Goal: Information Seeking & Learning: Learn about a topic

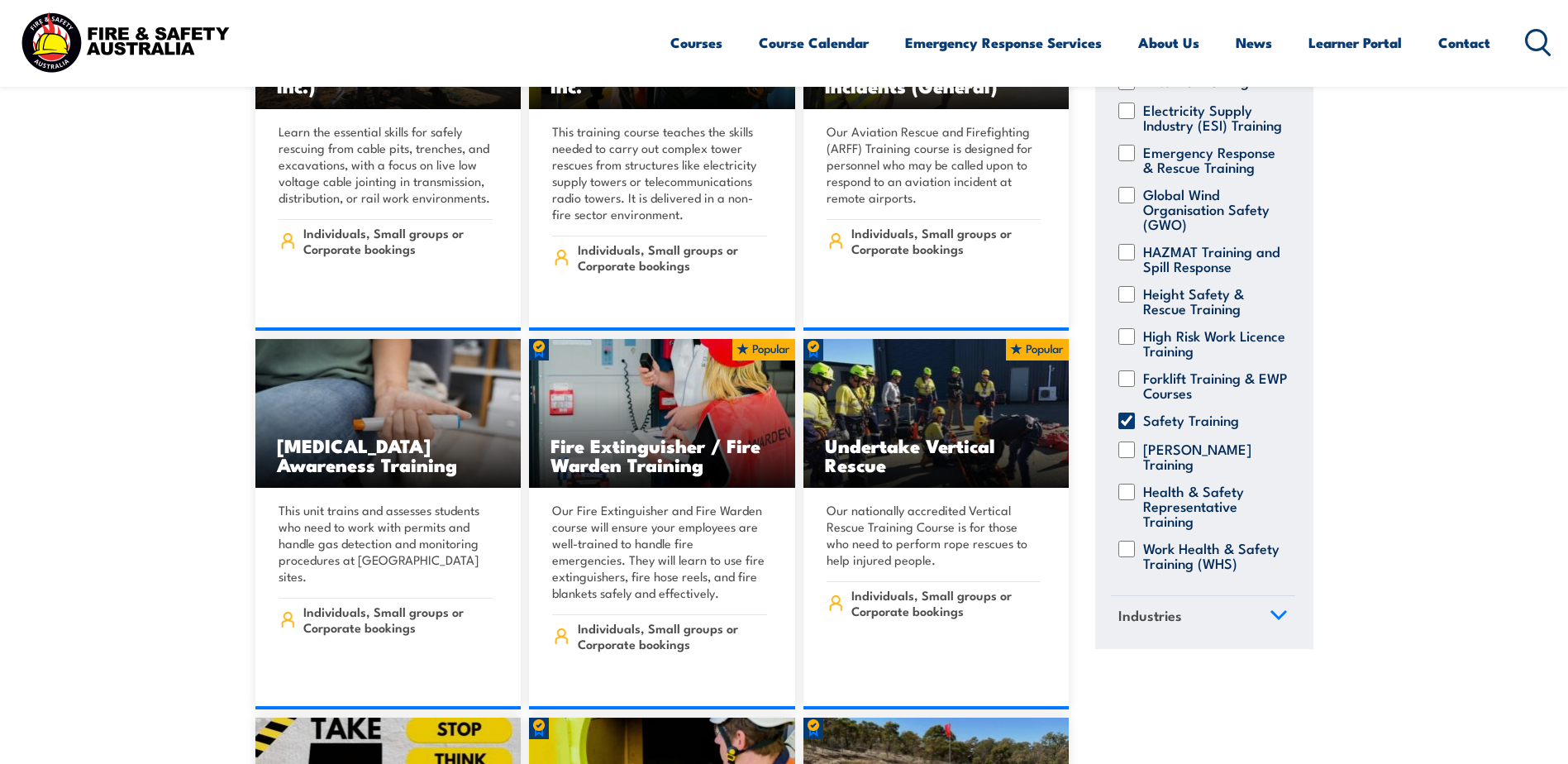
scroll to position [3885, 0]
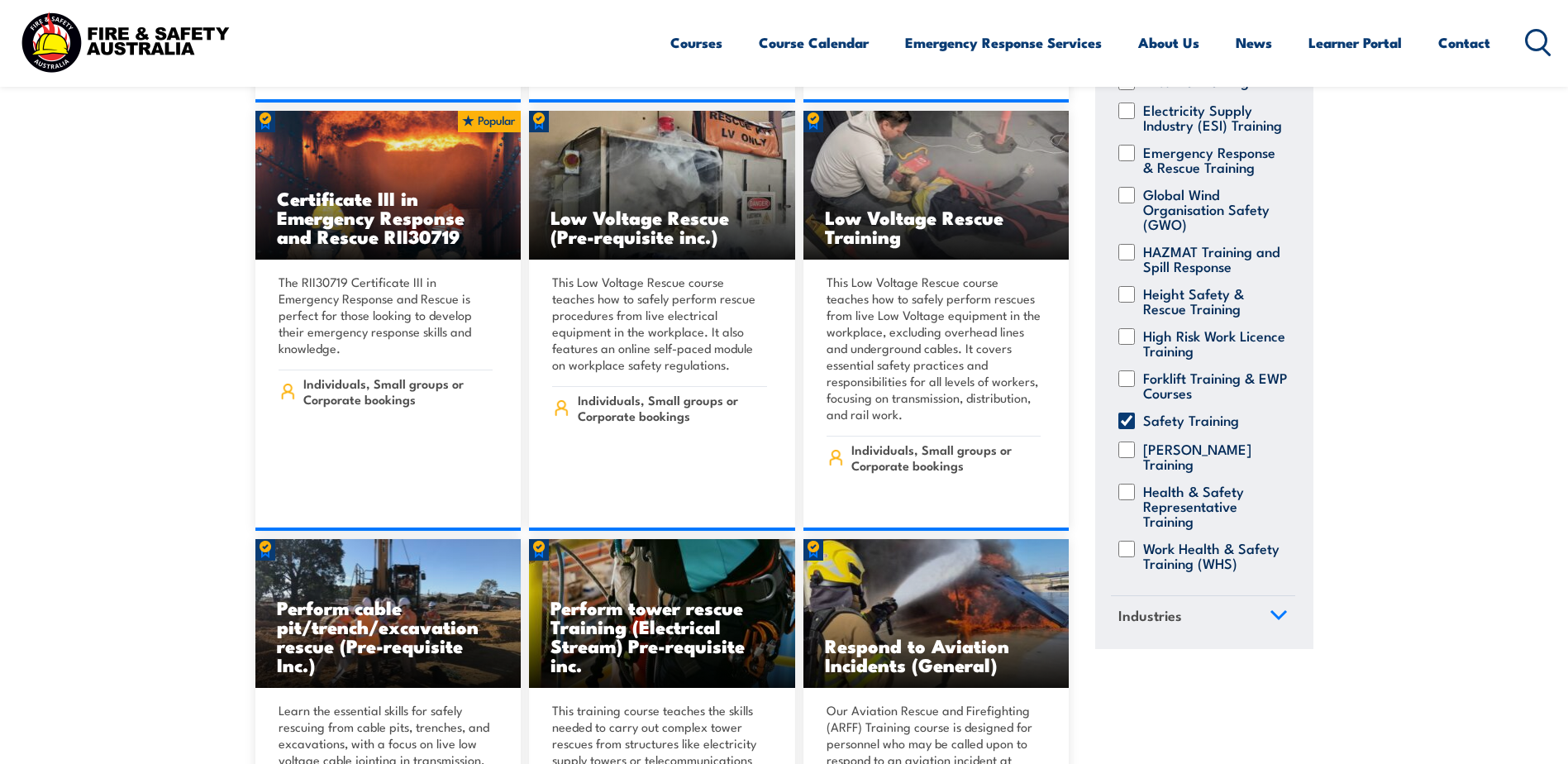
click at [1541, 38] on icon at bounding box center [1538, 42] width 27 height 27
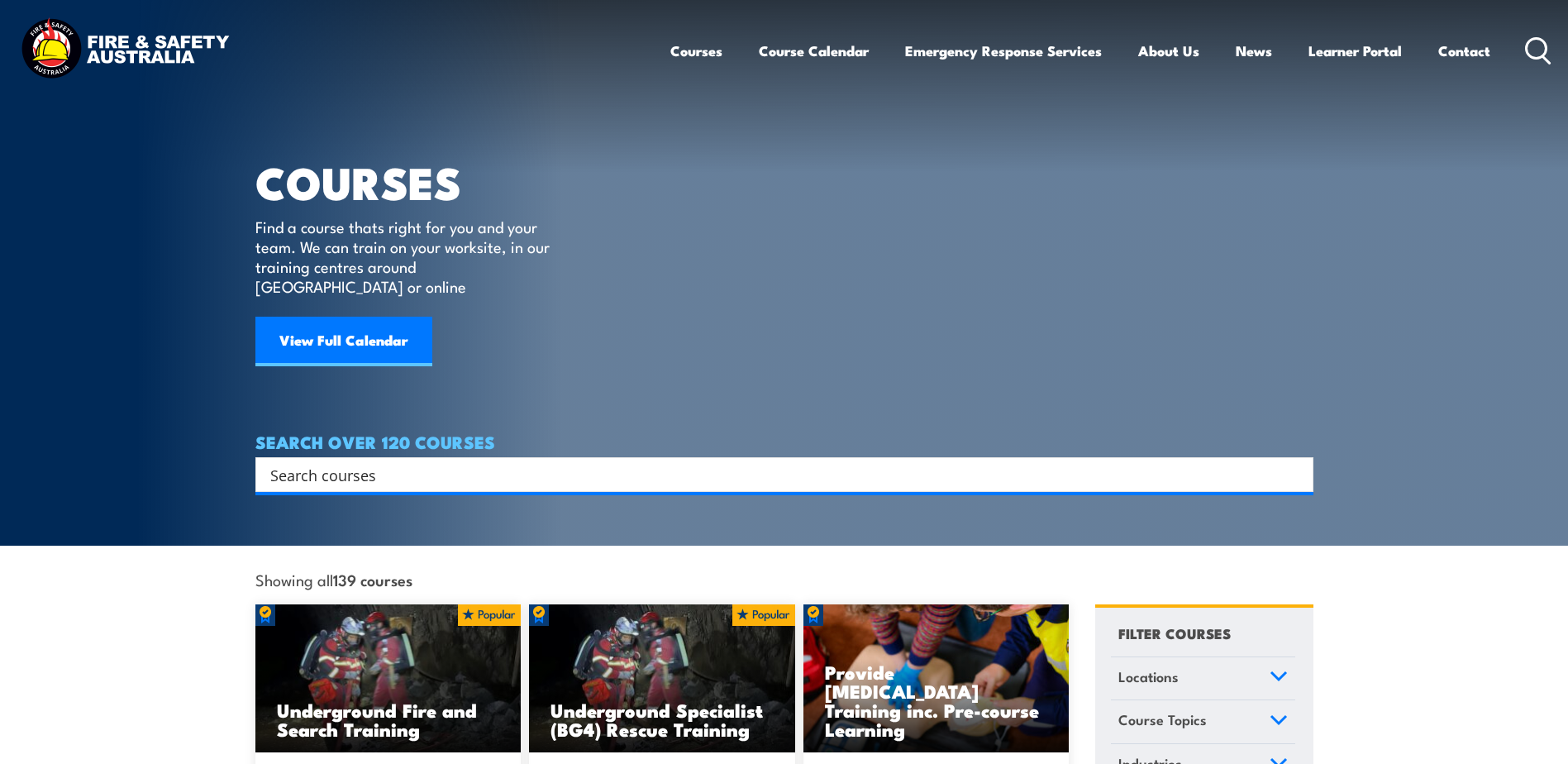
click at [372, 462] on input "Search input" at bounding box center [773, 474] width 1007 height 25
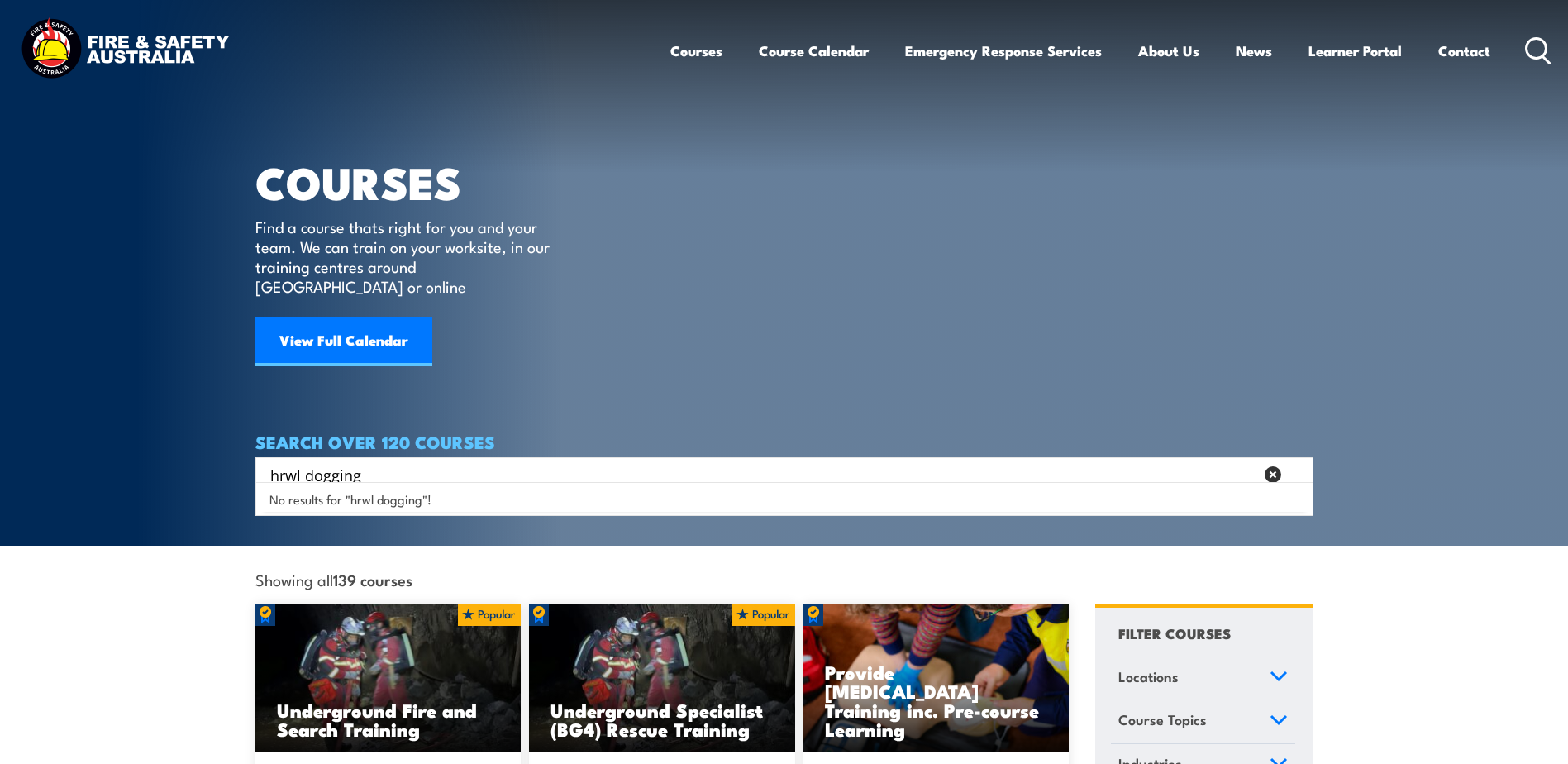
type input "hrwl dogging"
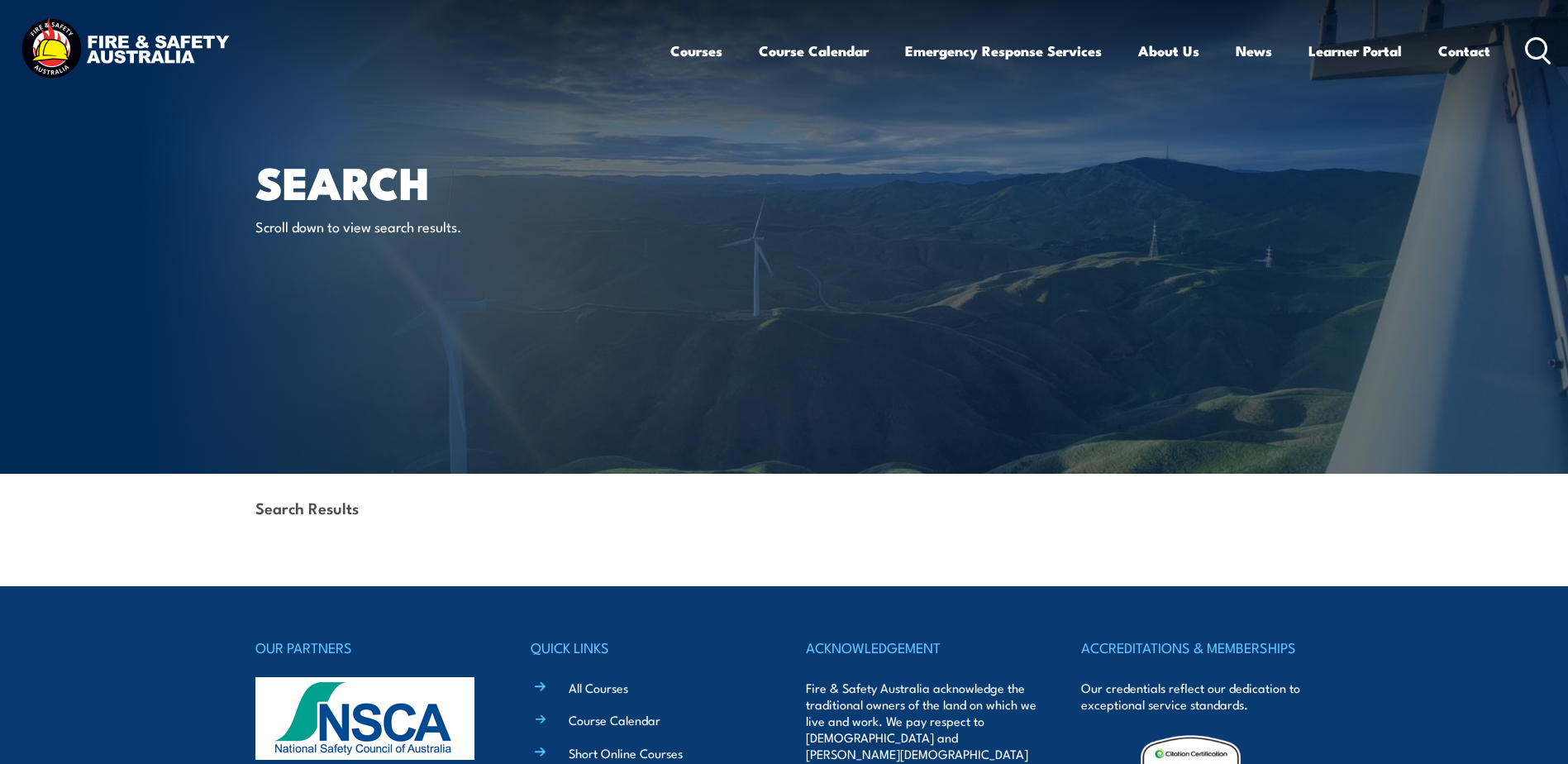
click at [1534, 45] on icon at bounding box center [1538, 50] width 27 height 27
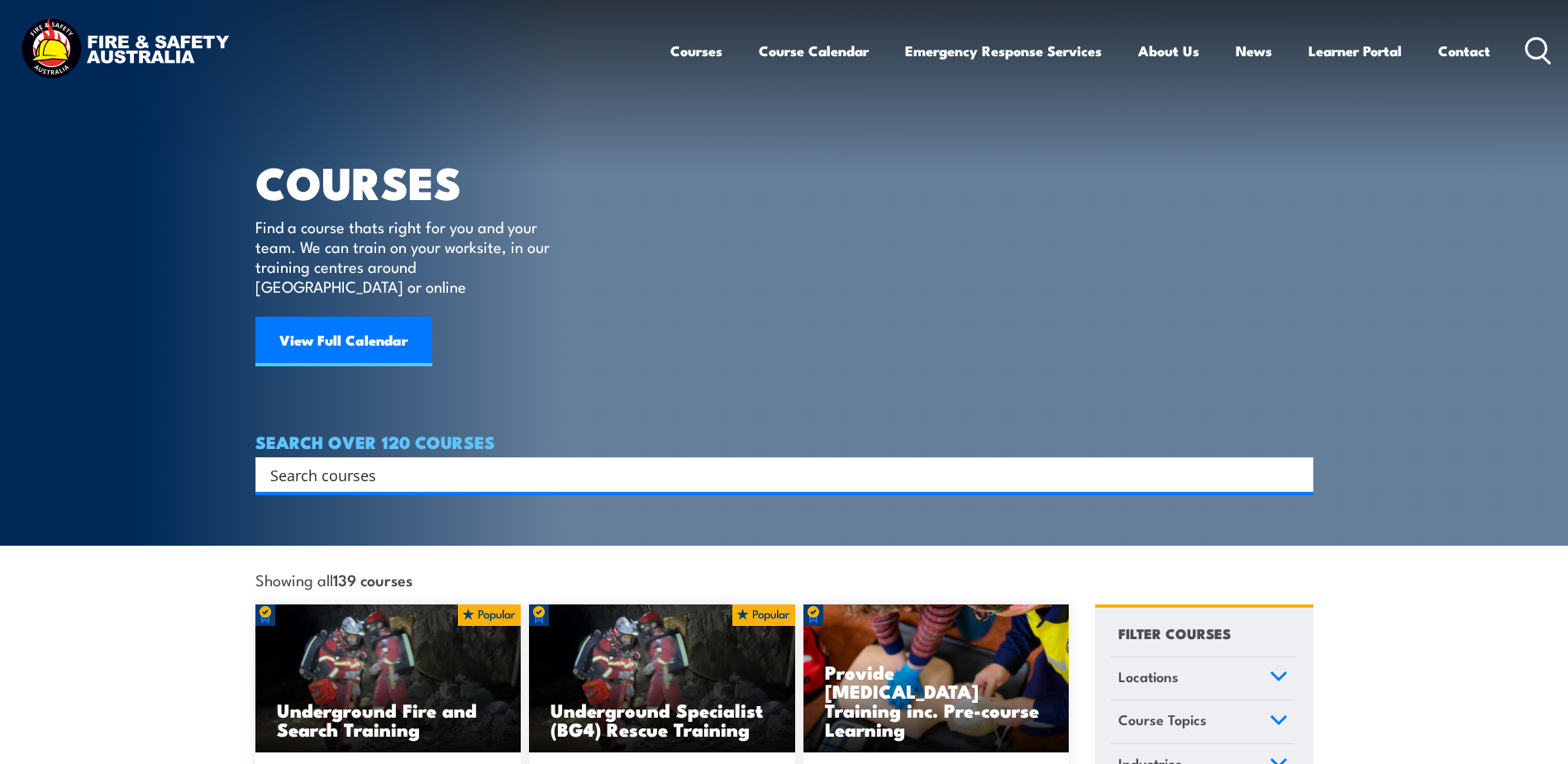
click at [428, 462] on input "Search input" at bounding box center [773, 474] width 1007 height 25
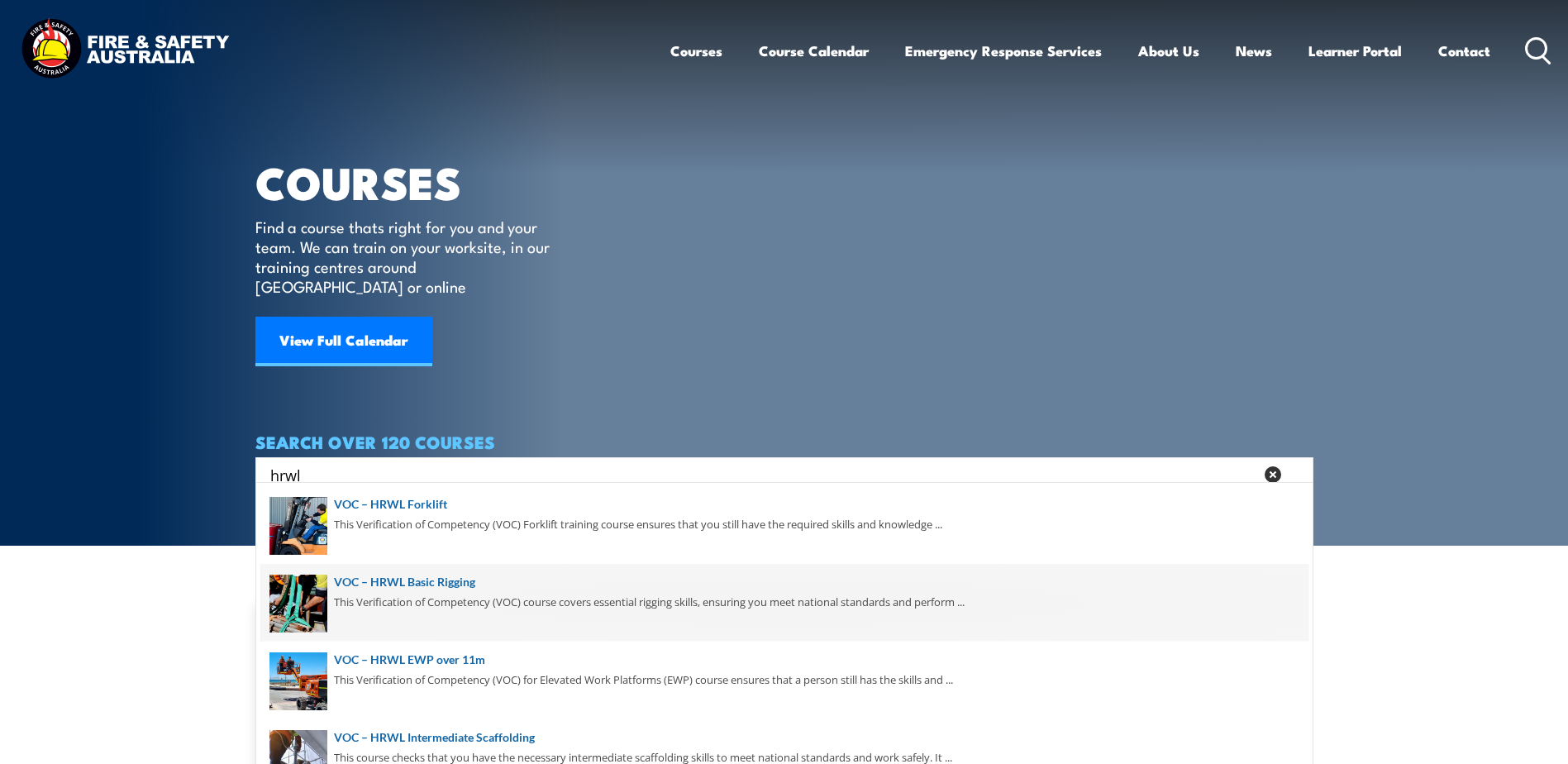
type input "hrwl"
click at [425, 597] on span at bounding box center [784, 602] width 1048 height 77
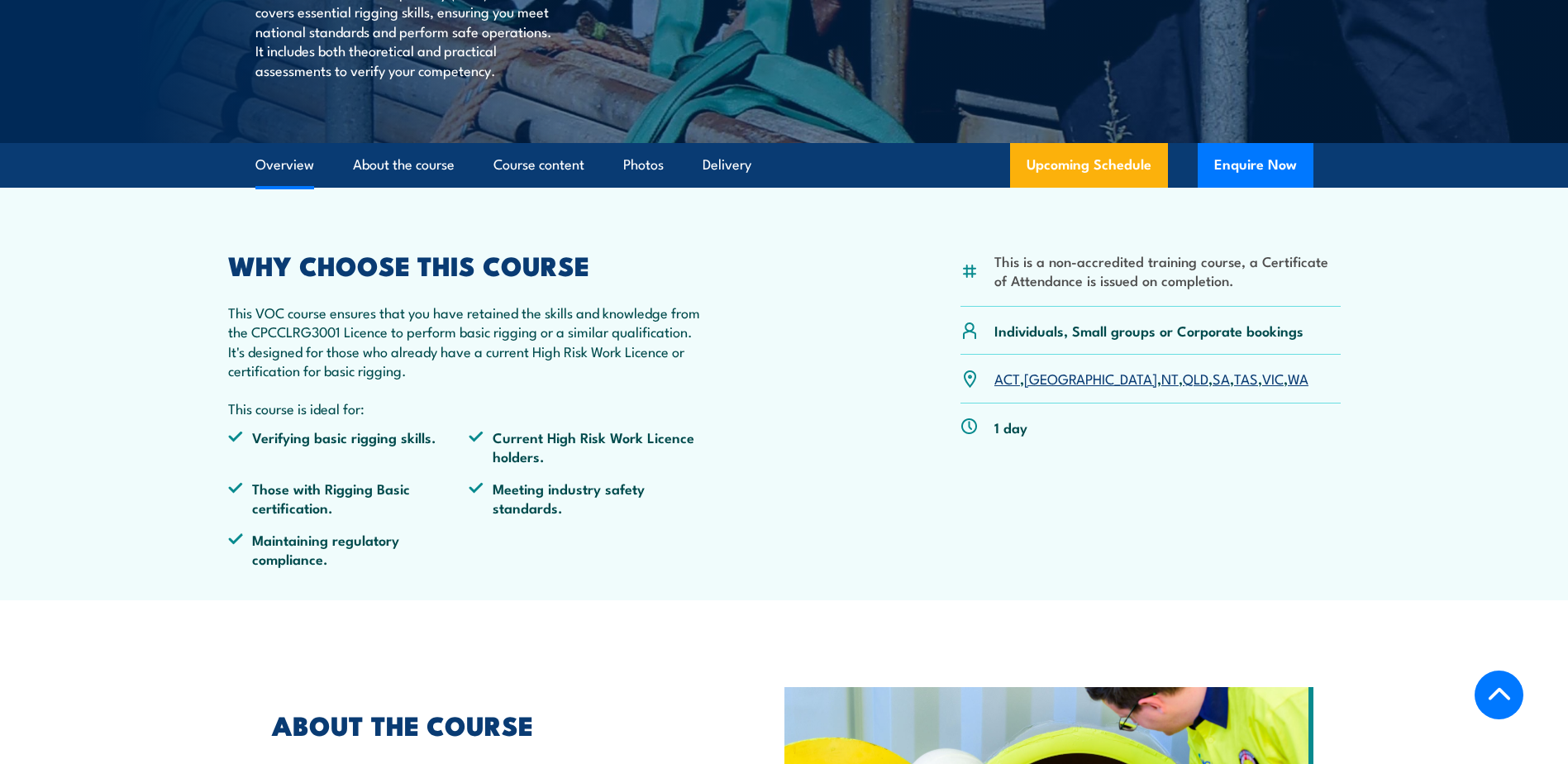
scroll to position [248, 0]
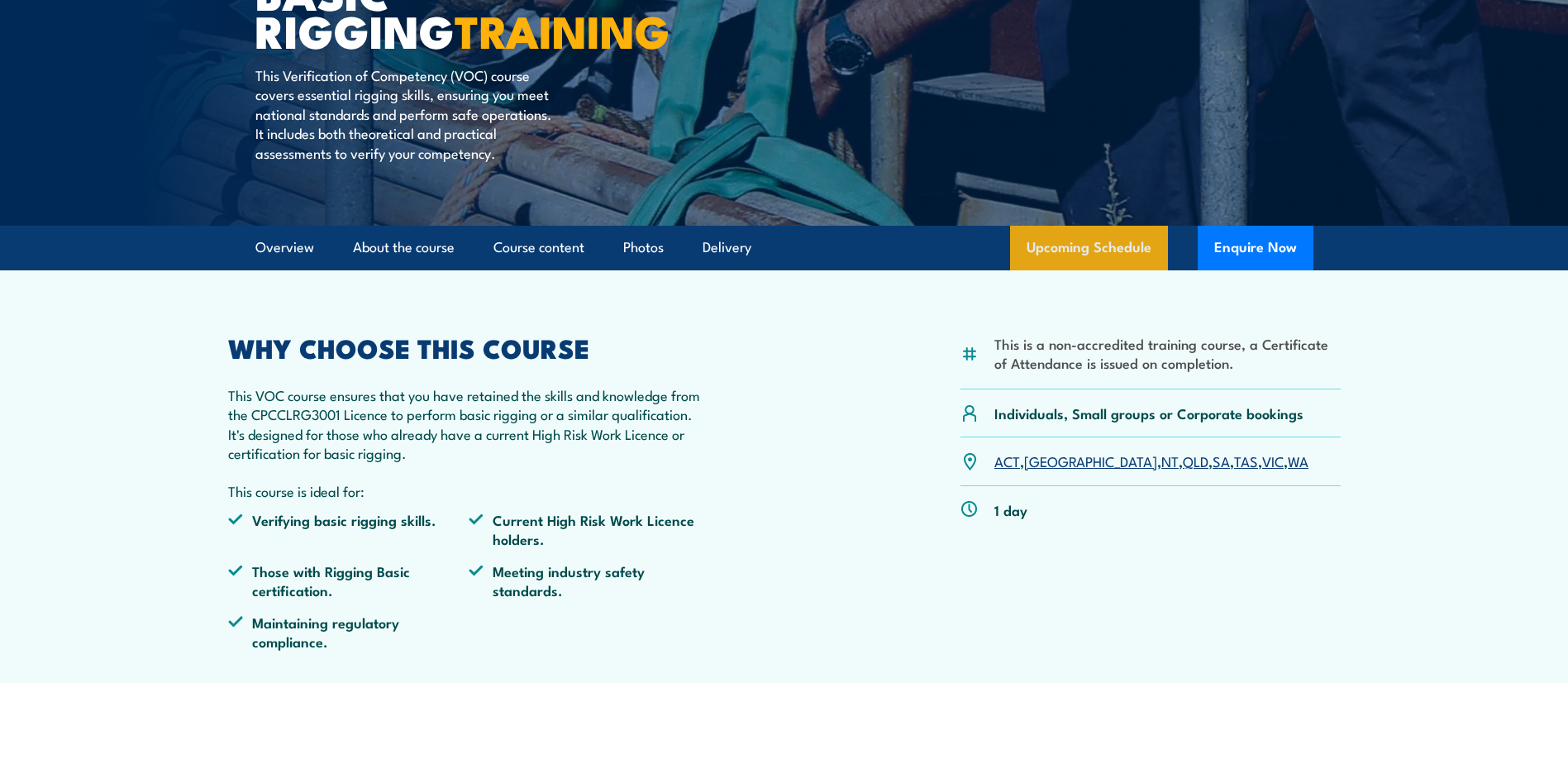
click at [1084, 243] on link "Upcoming Schedule" at bounding box center [1089, 247] width 158 height 45
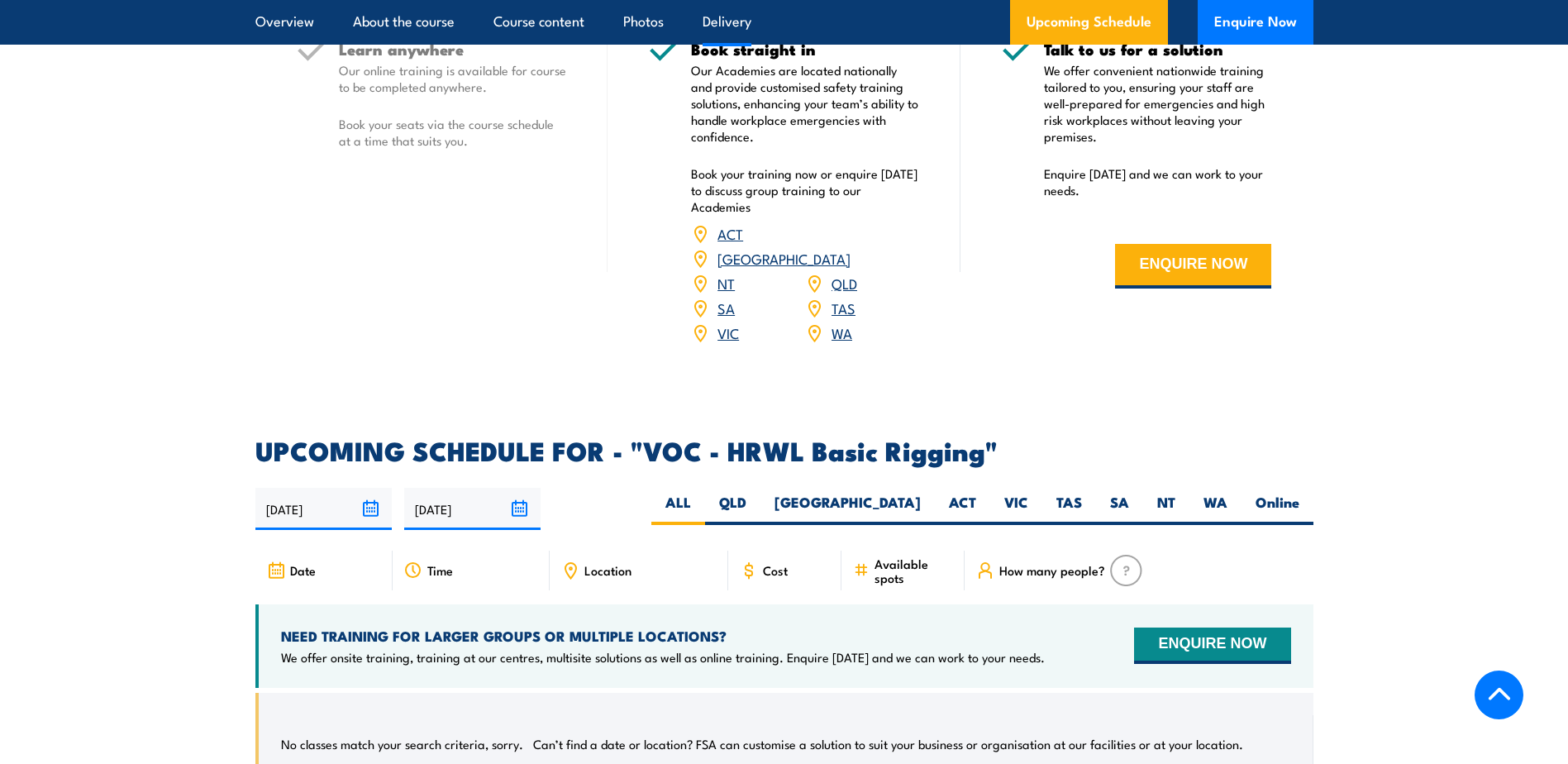
scroll to position [1984, 0]
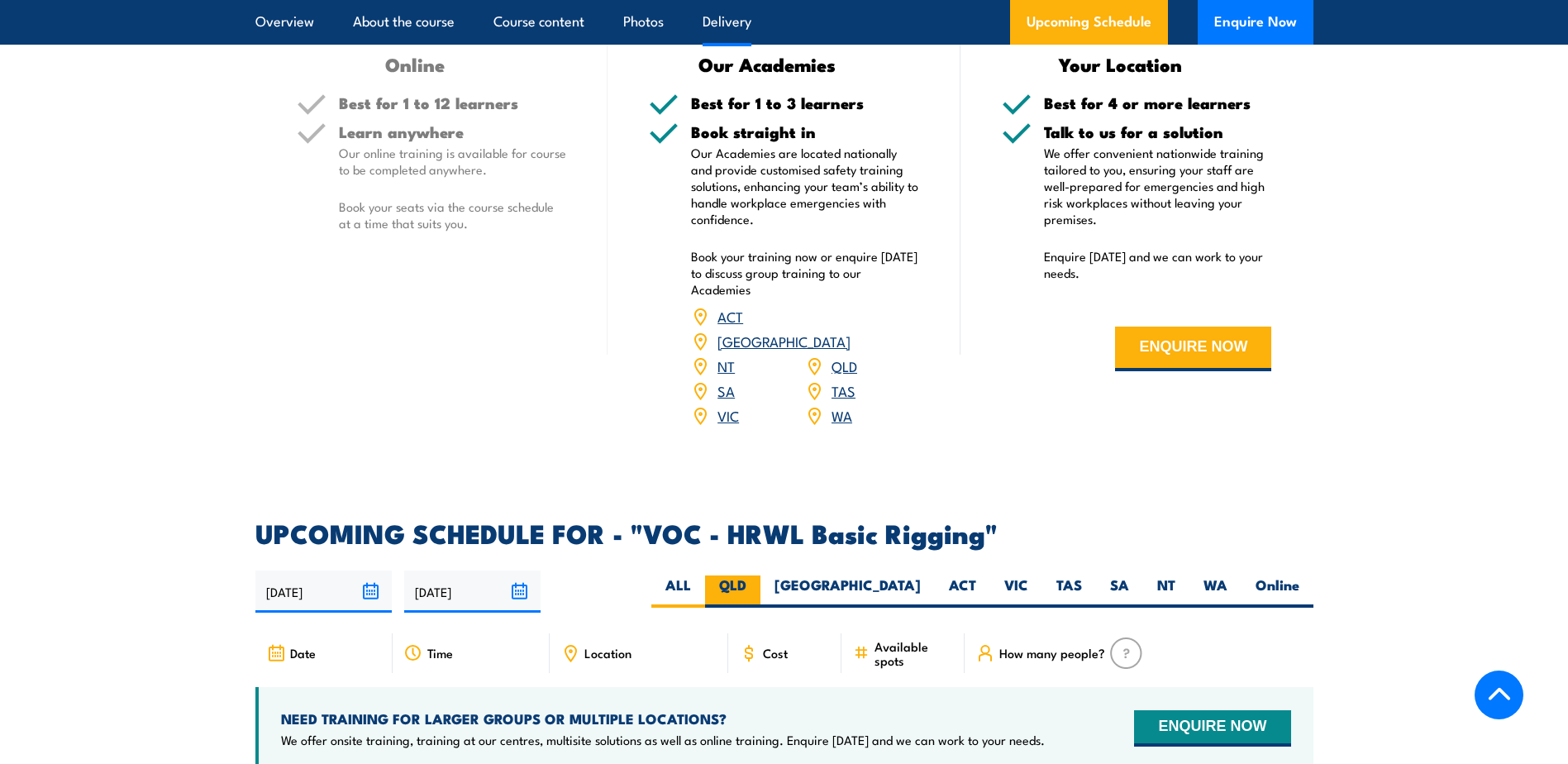
click at [760, 575] on label "QLD" at bounding box center [733, 591] width 56 height 32
click at [757, 575] on input "QLD" at bounding box center [751, 580] width 11 height 11
radio input "true"
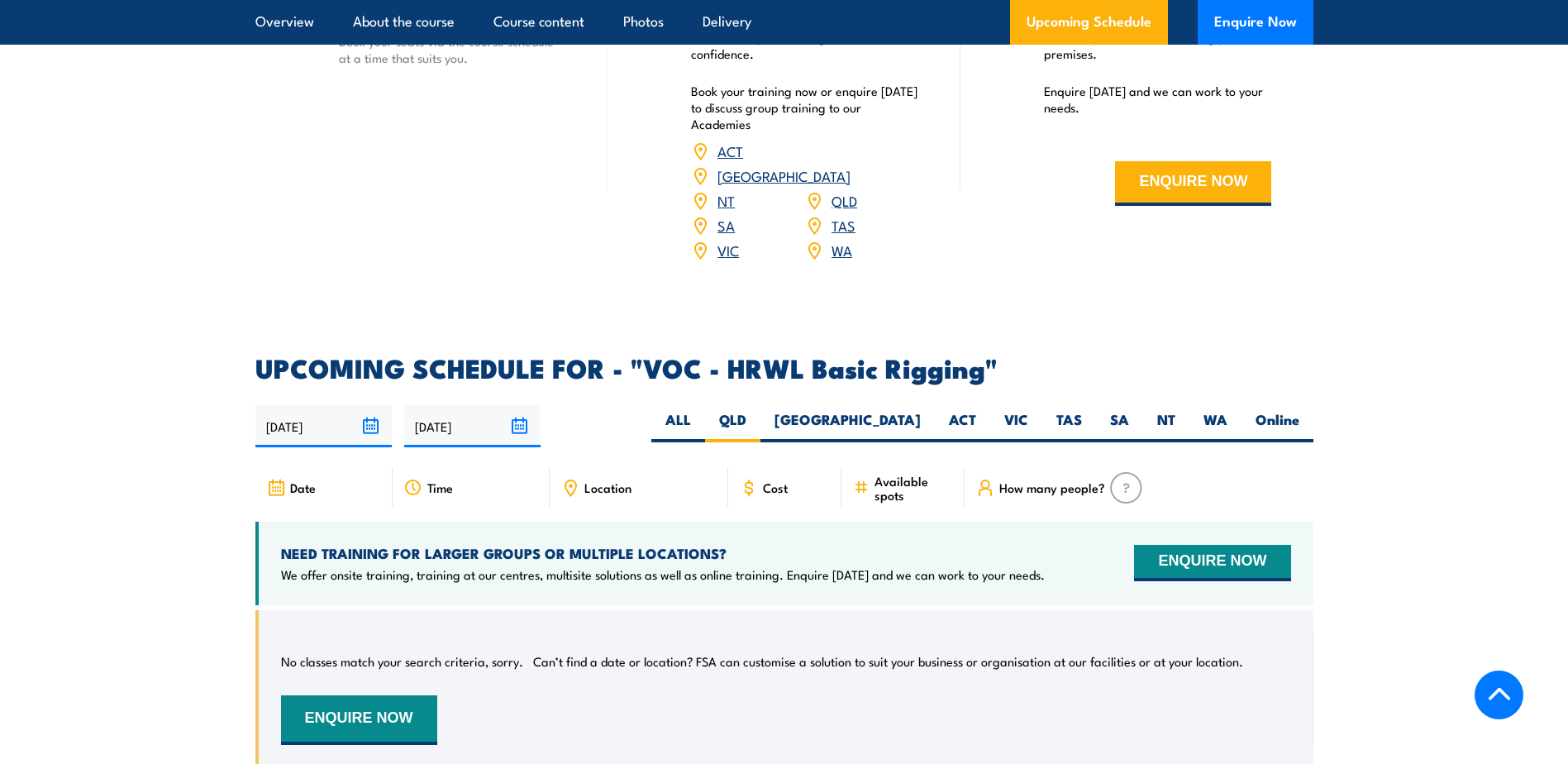
scroll to position [2231, 0]
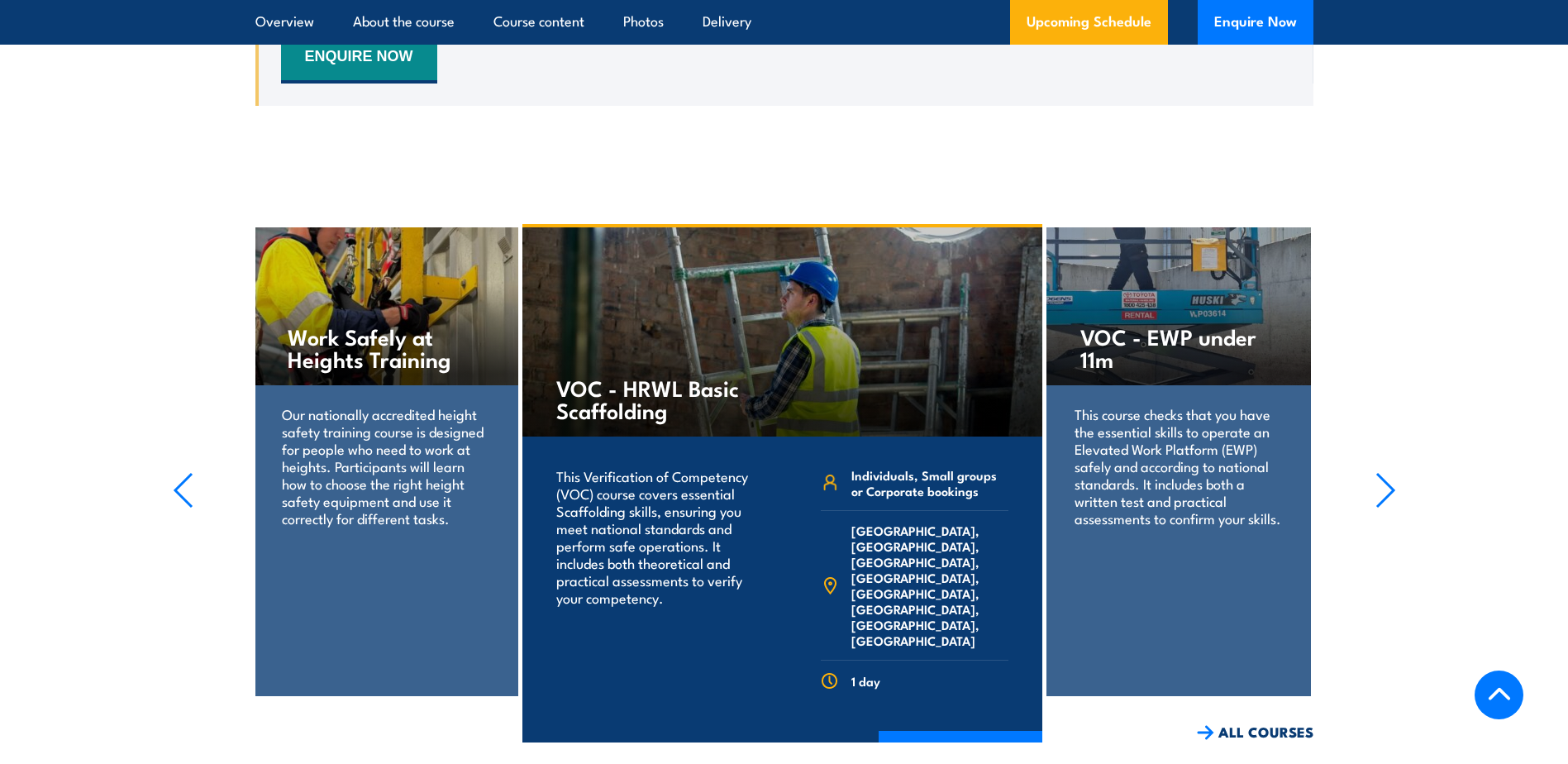
scroll to position [2893, 0]
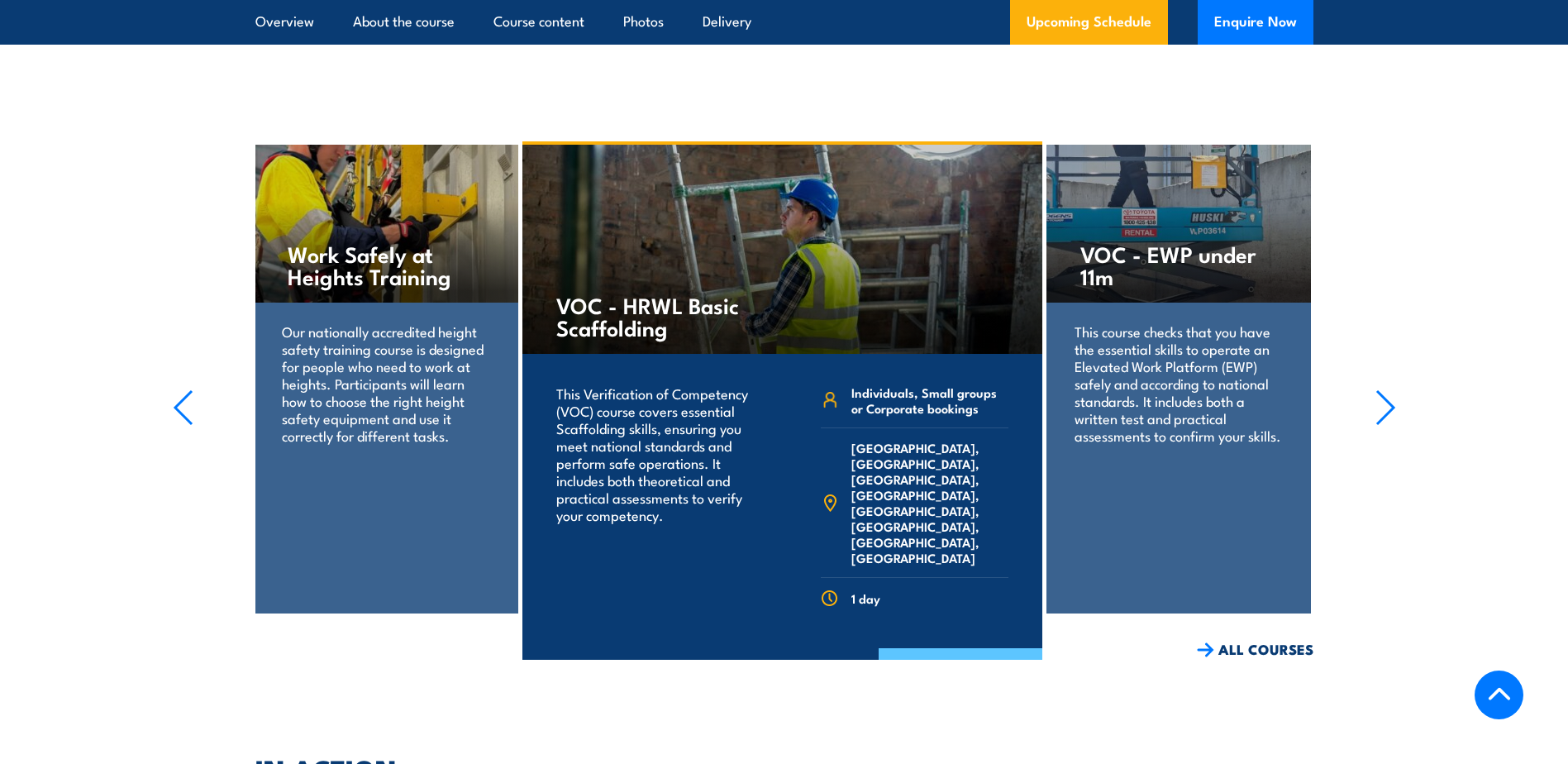
click at [930, 648] on link "COURSE DETAILS" at bounding box center [960, 669] width 164 height 43
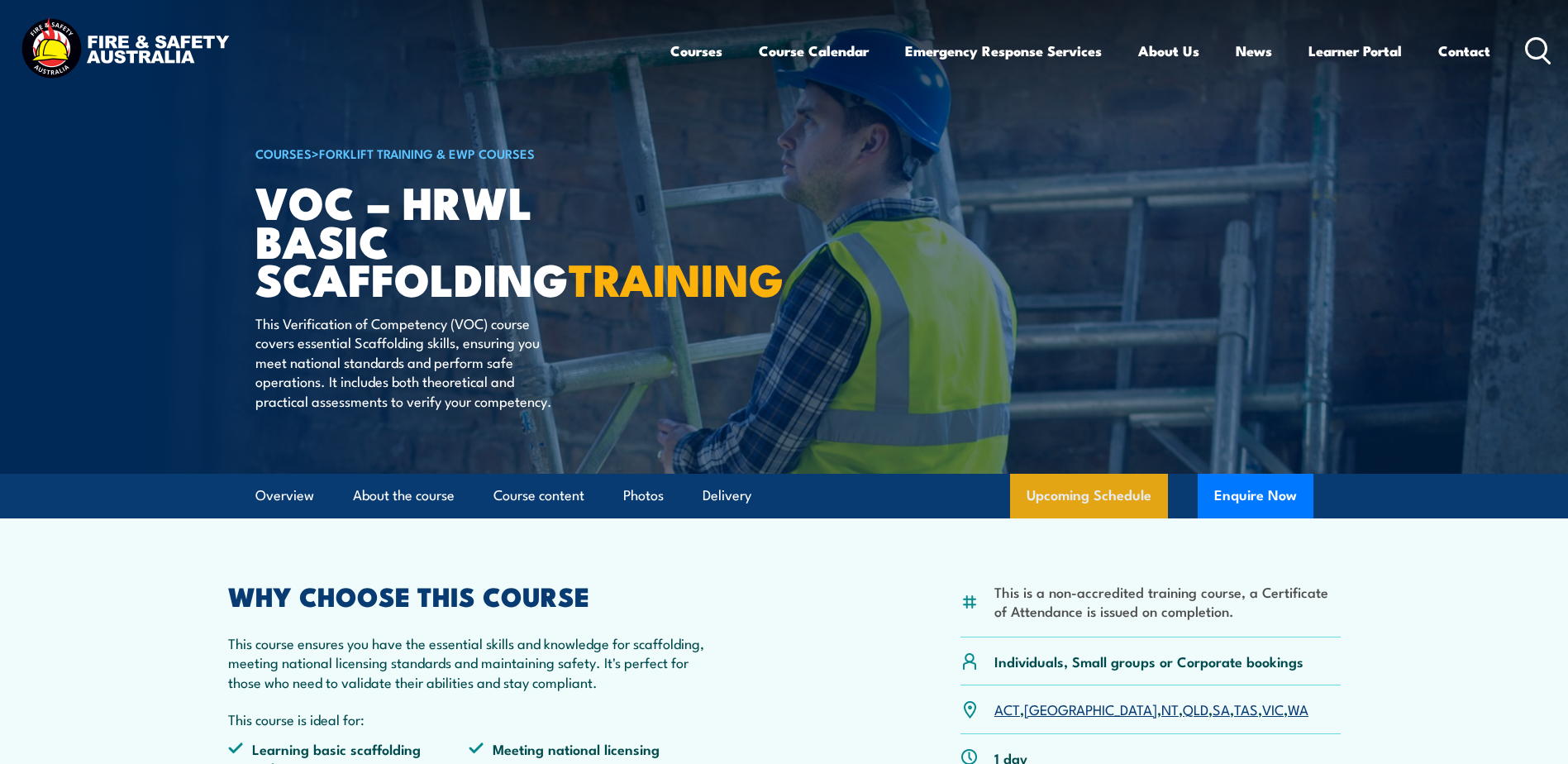
click at [1047, 519] on link "Upcoming Schedule" at bounding box center [1089, 496] width 158 height 45
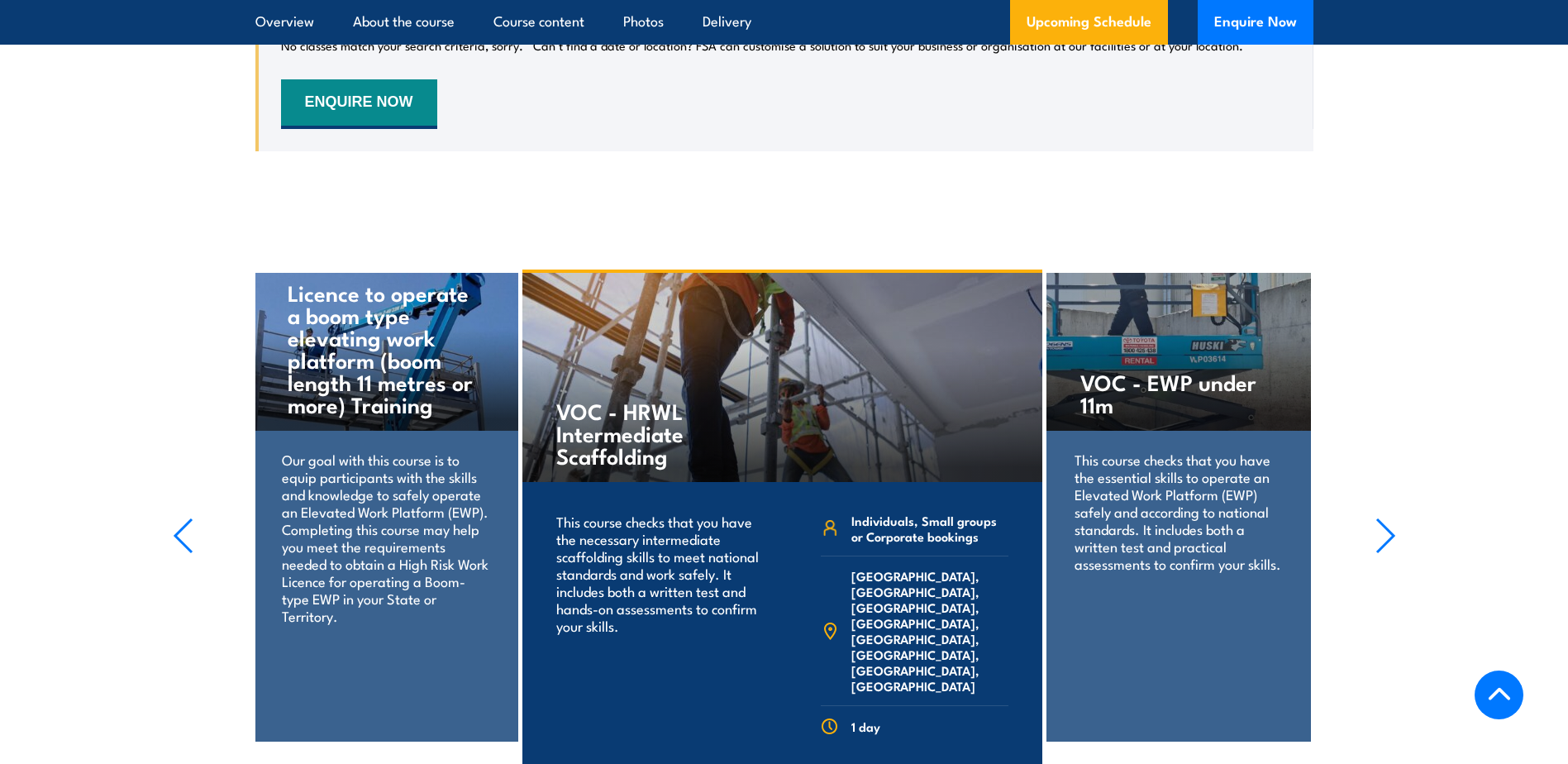
scroll to position [2876, 0]
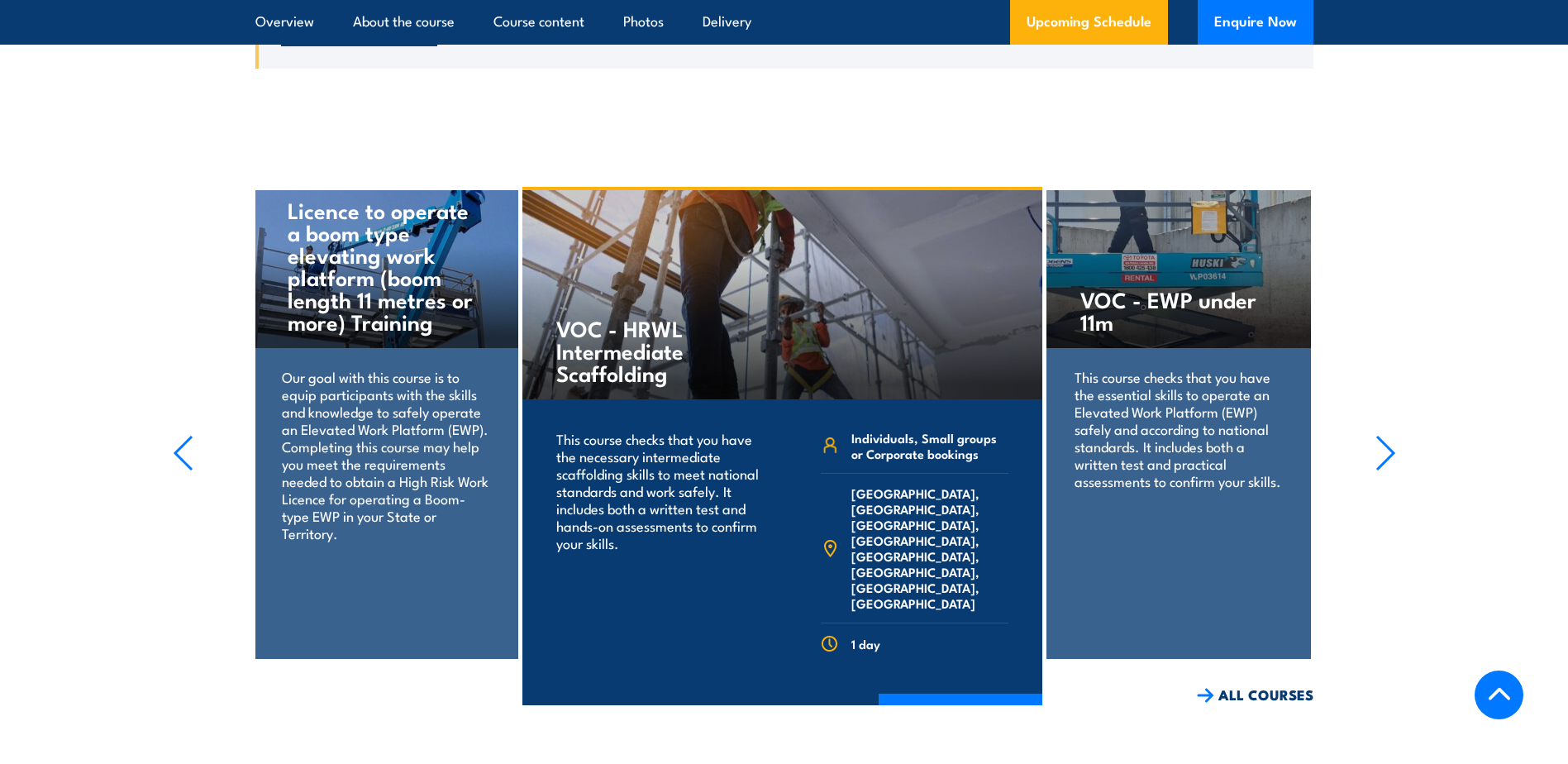
click at [1382, 470] on icon "button" at bounding box center [1385, 452] width 17 height 33
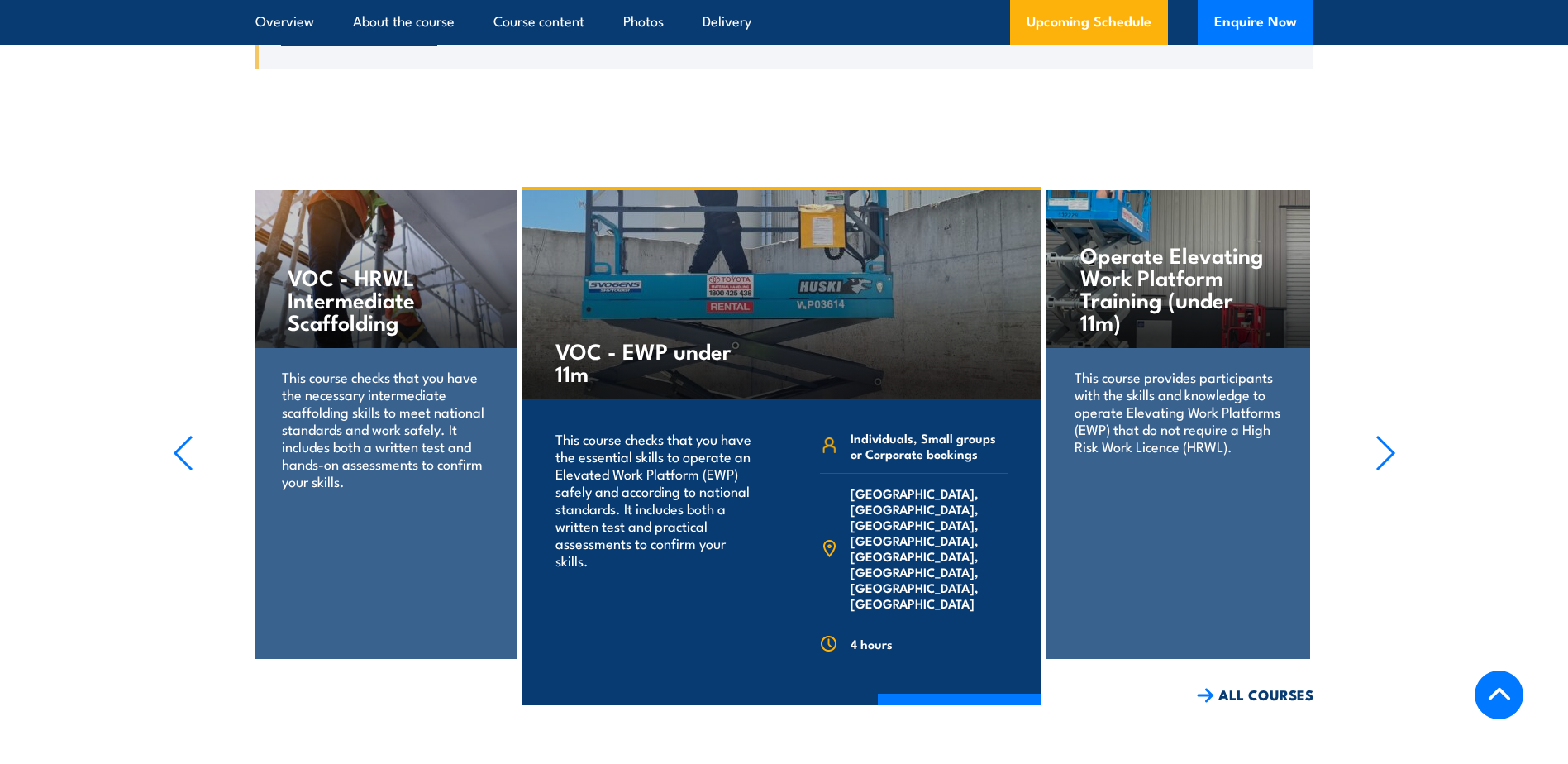
click at [1382, 470] on icon "button" at bounding box center [1385, 452] width 17 height 33
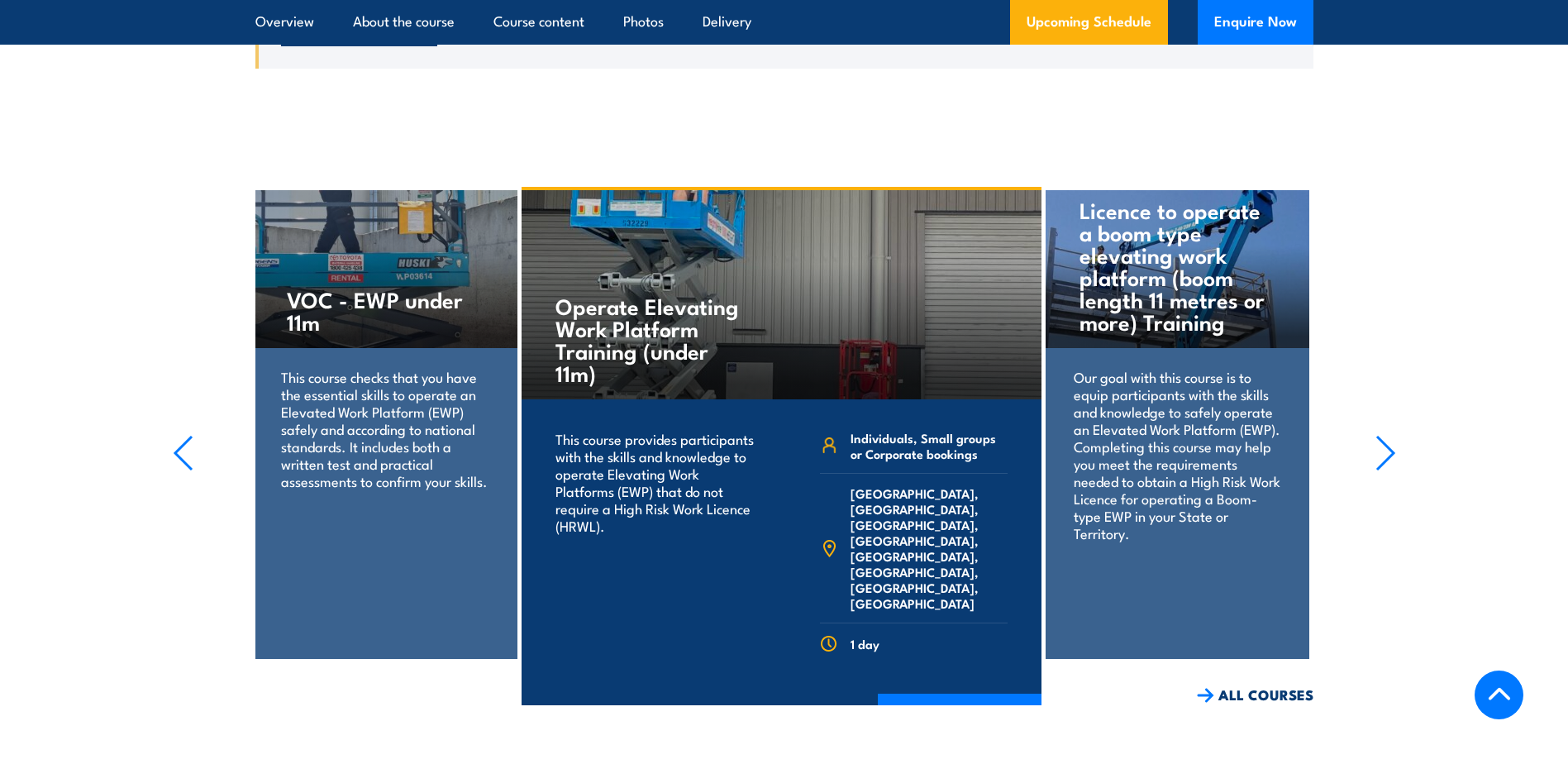
click at [1382, 470] on icon "button" at bounding box center [1385, 452] width 17 height 33
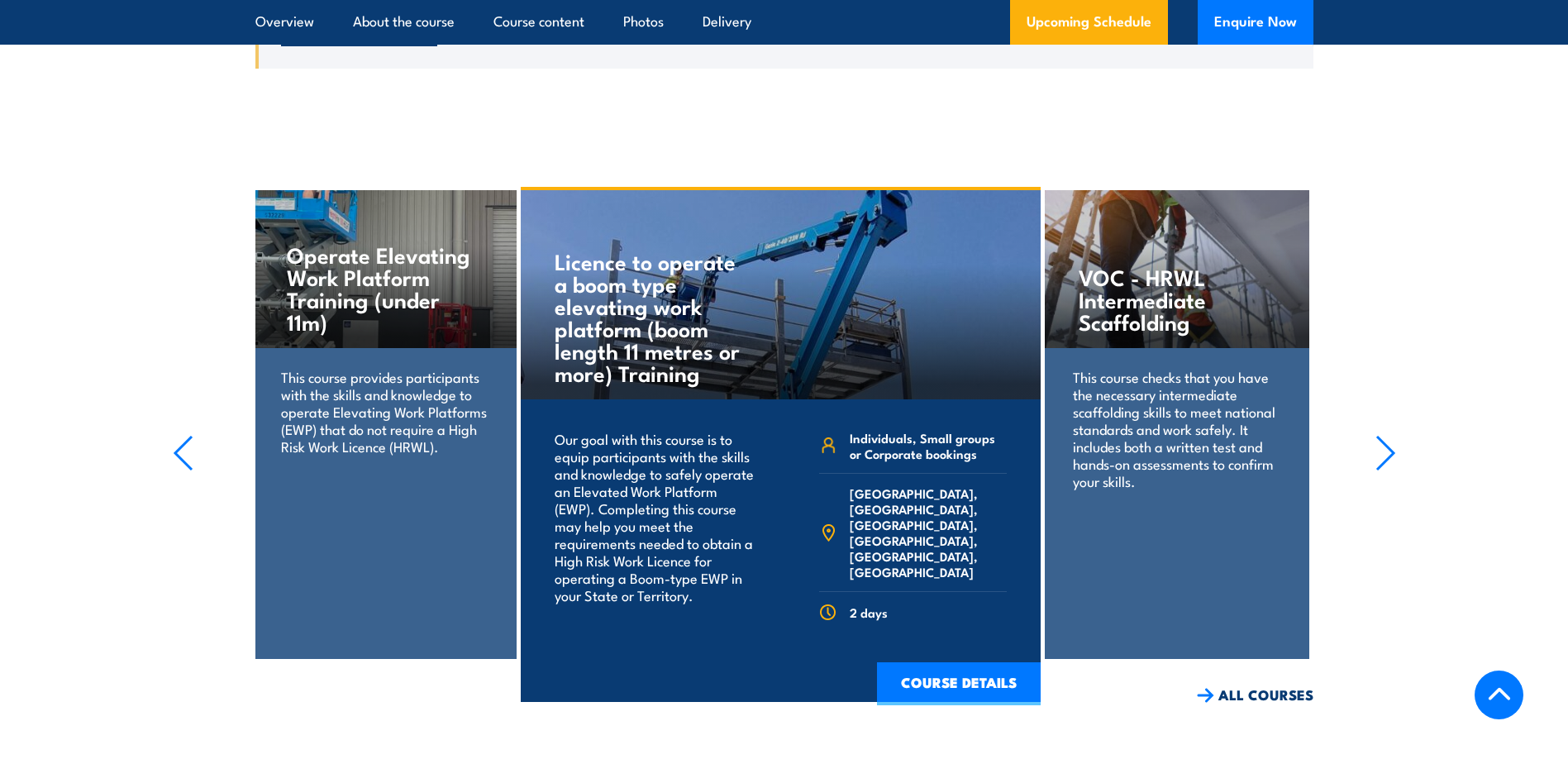
click at [1381, 470] on icon "button" at bounding box center [1385, 452] width 17 height 33
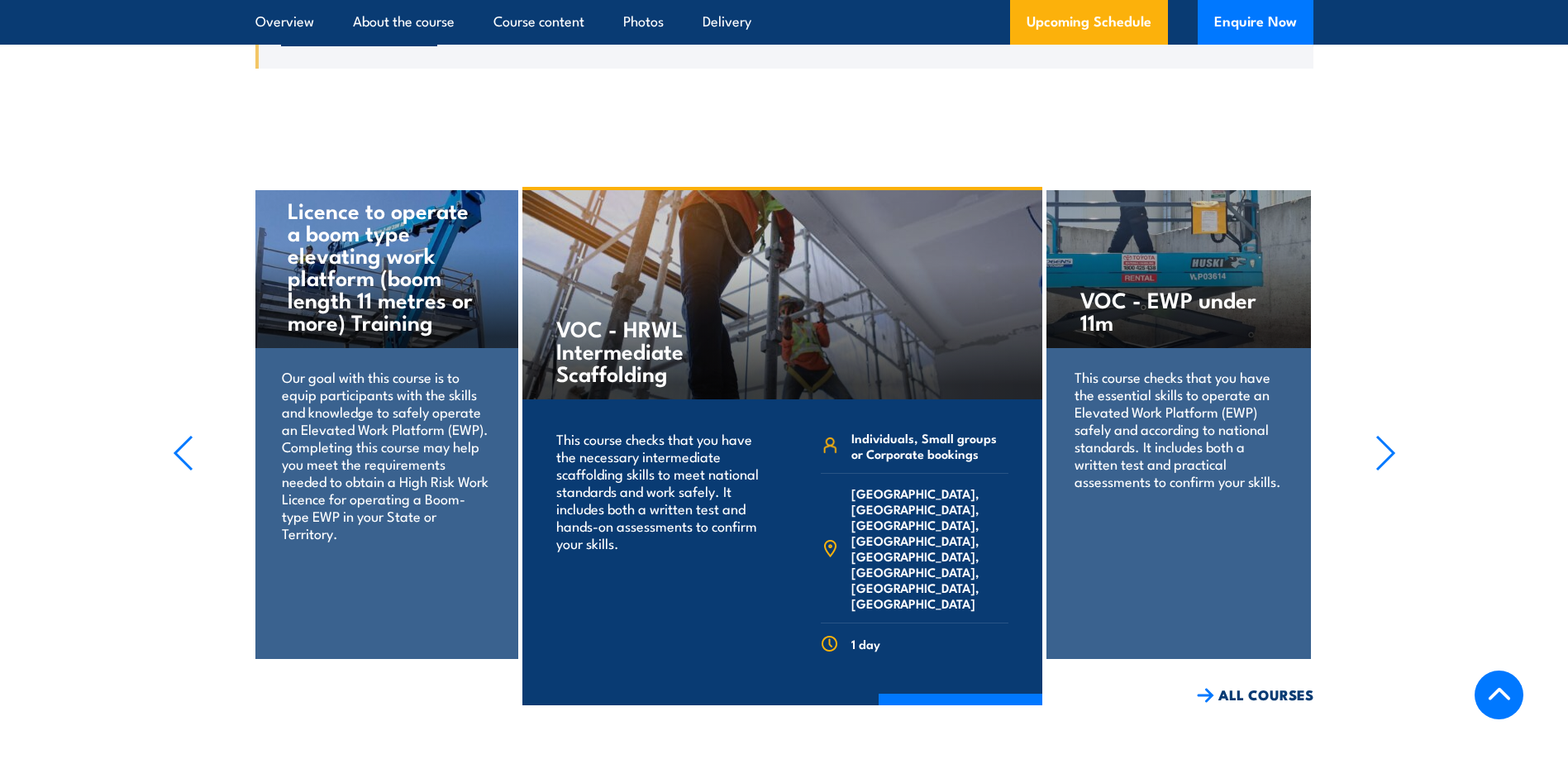
click at [1381, 470] on icon "button" at bounding box center [1385, 452] width 17 height 33
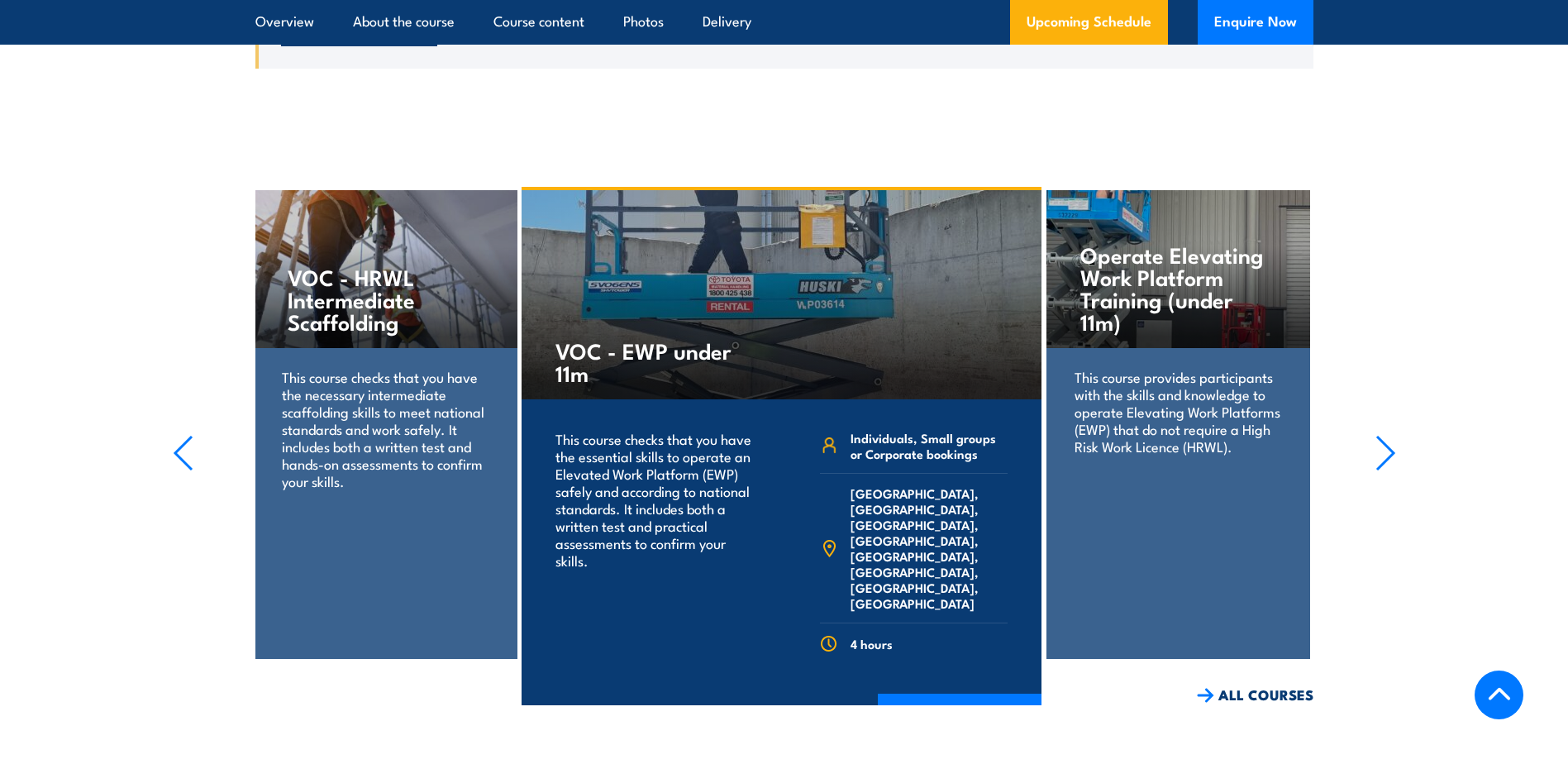
click at [1381, 470] on icon "button" at bounding box center [1385, 452] width 17 height 33
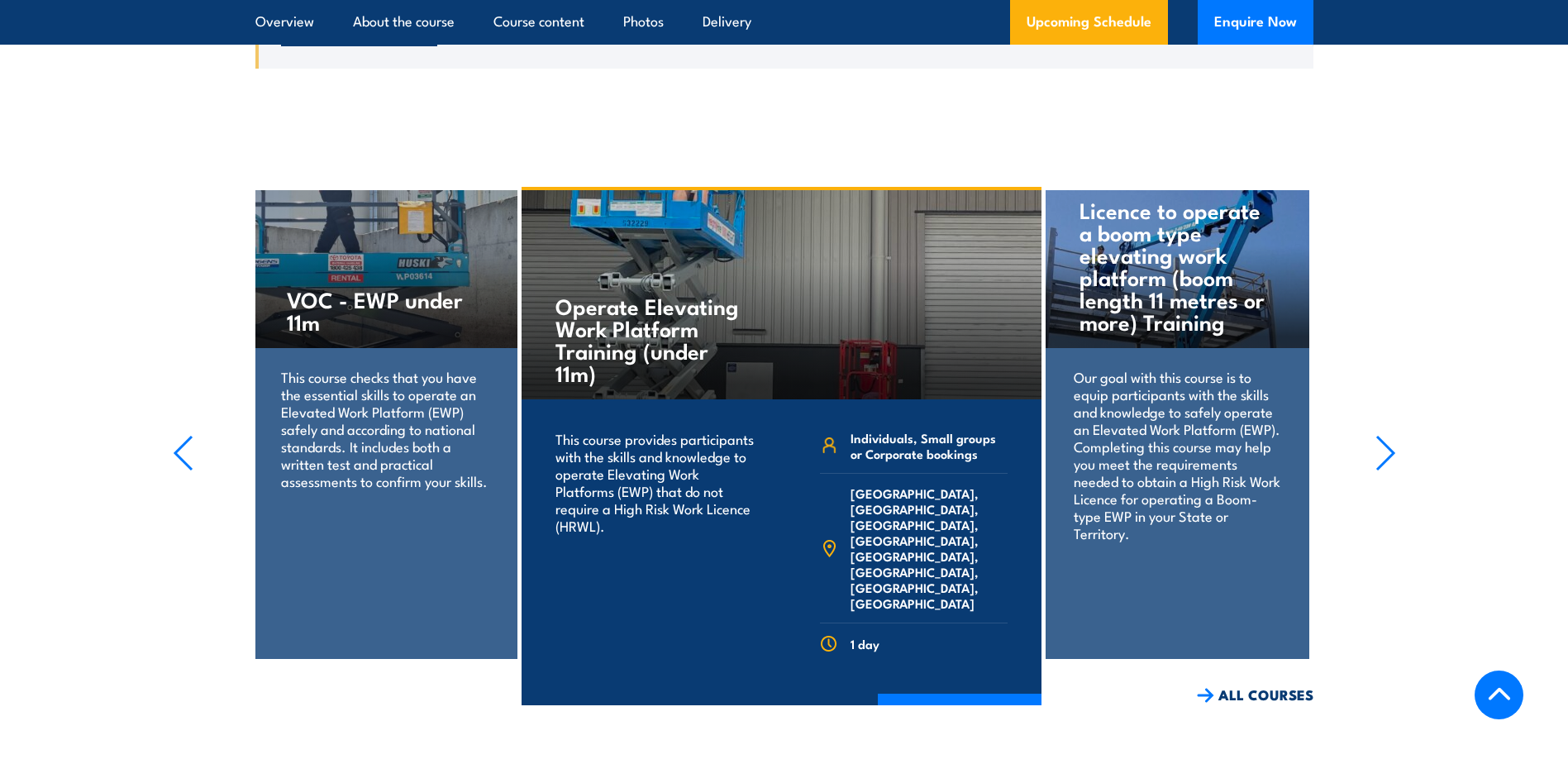
click at [1381, 470] on icon "button" at bounding box center [1385, 452] width 17 height 33
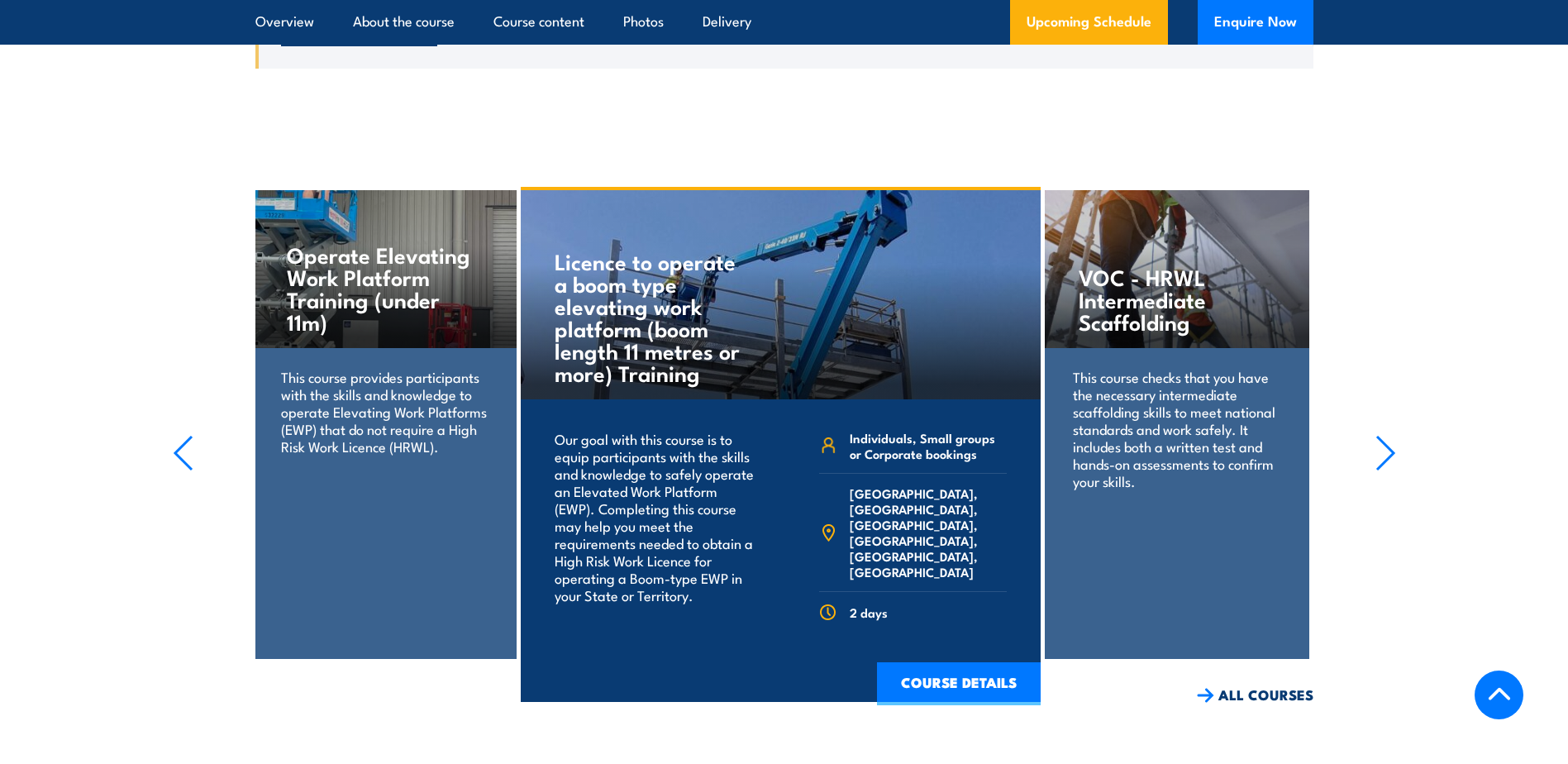
click at [1381, 470] on icon "button" at bounding box center [1385, 452] width 17 height 33
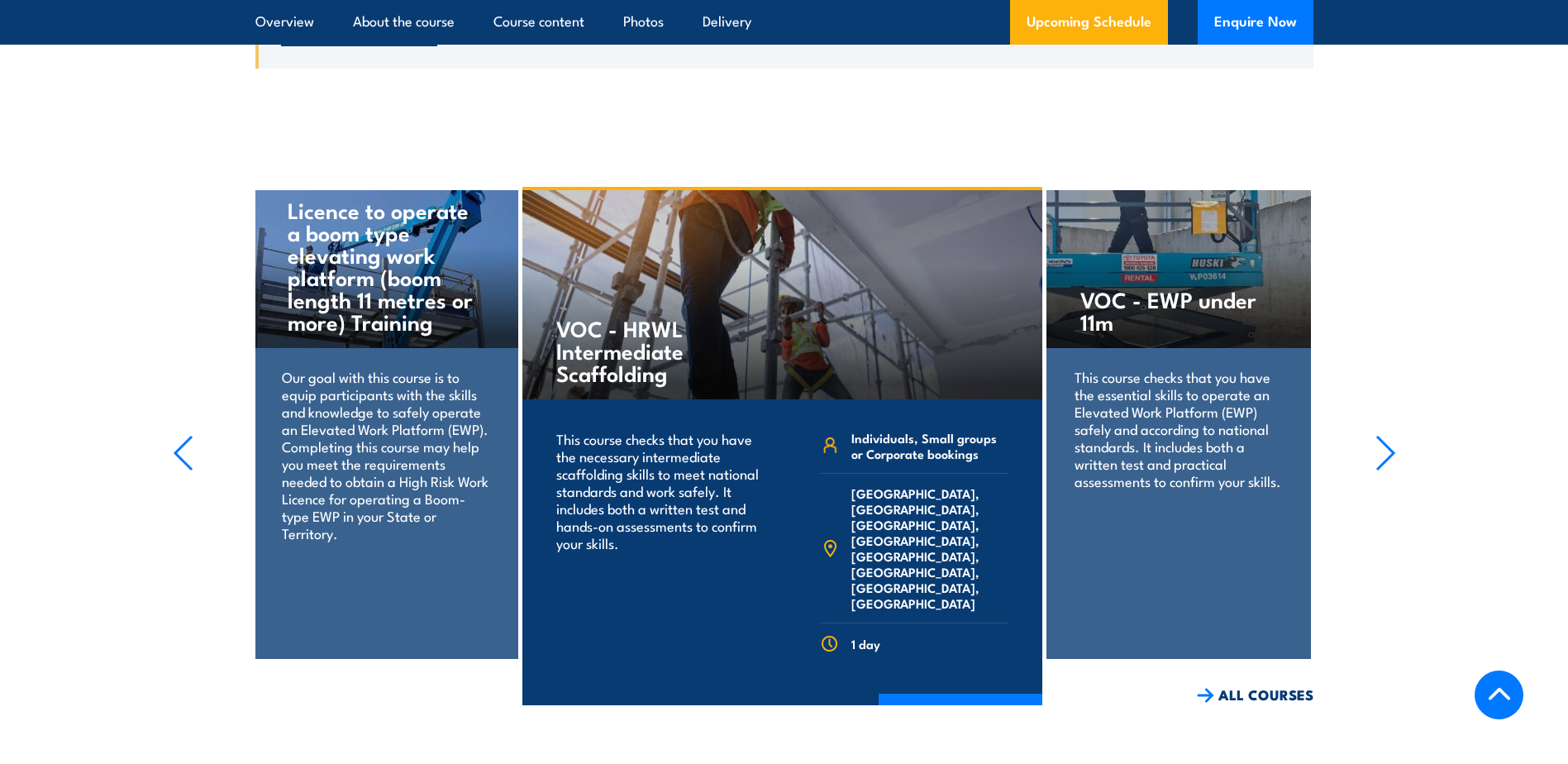
click at [1381, 470] on icon "button" at bounding box center [1385, 452] width 17 height 33
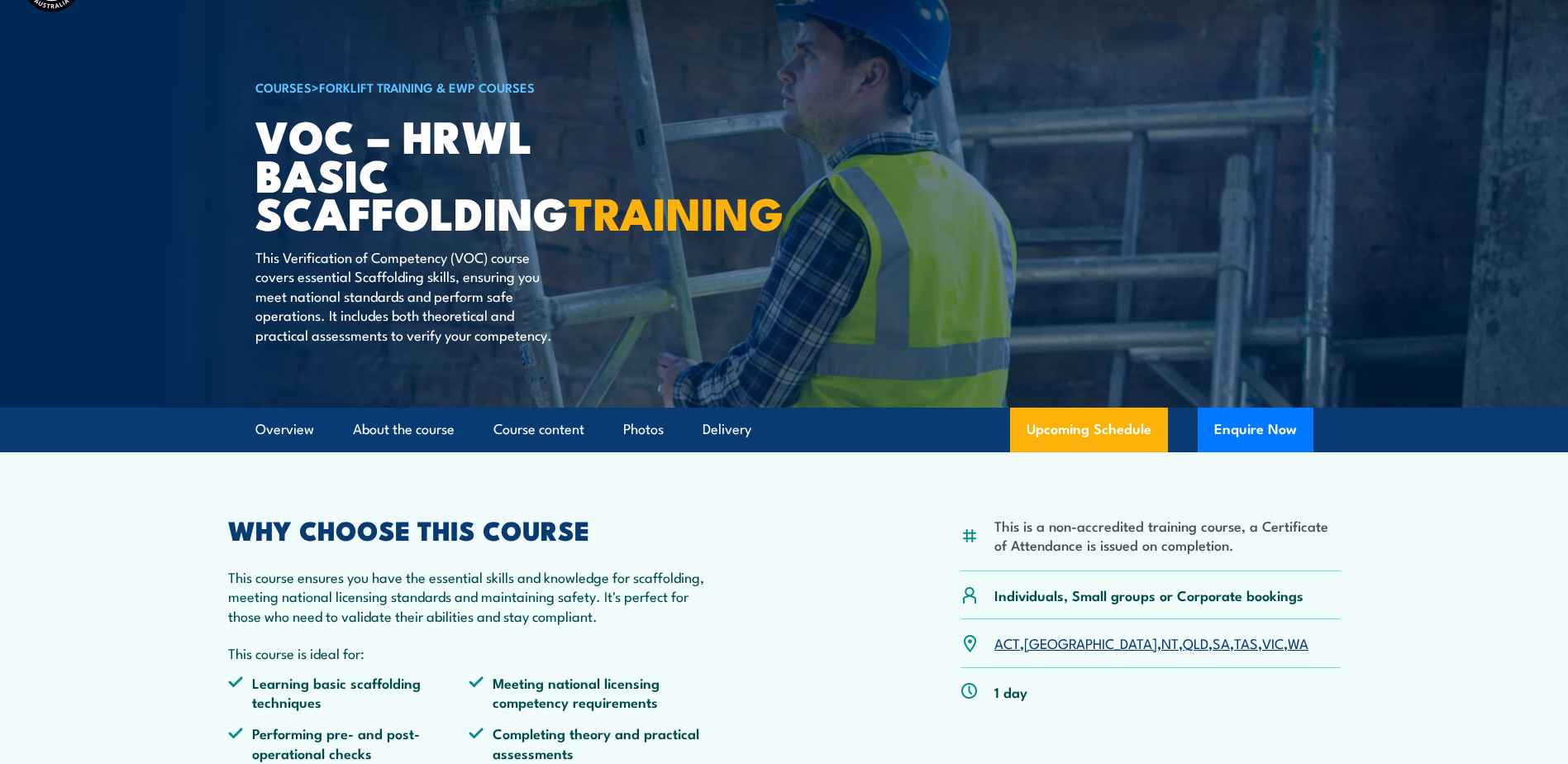
scroll to position [0, 0]
